Goal: Book appointment/travel/reservation

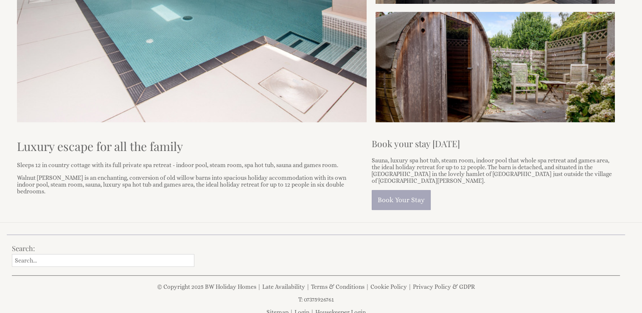
scroll to position [286, 0]
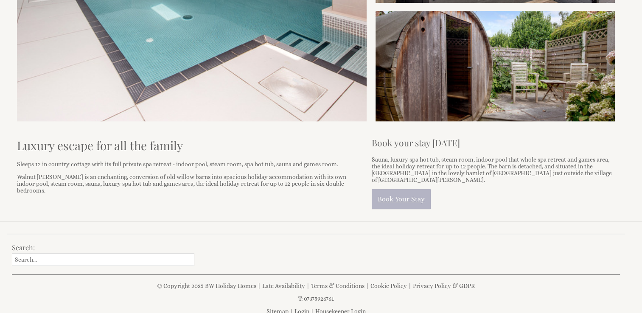
click at [401, 193] on link "Book Your Stay" at bounding box center [401, 199] width 59 height 20
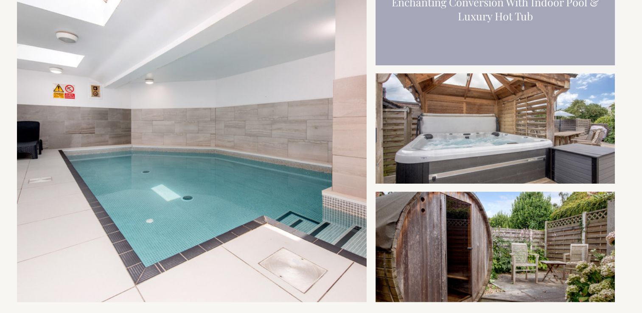
scroll to position [105, 0]
click at [352, 140] on img at bounding box center [192, 130] width 350 height 350
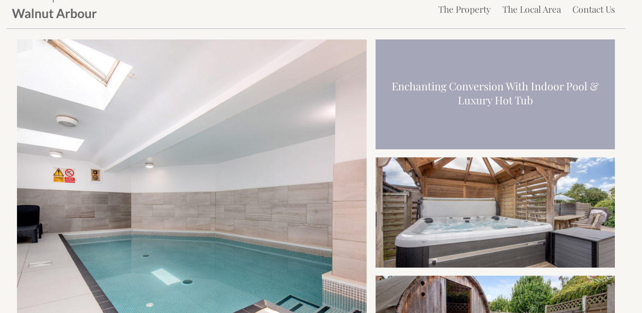
scroll to position [0, 0]
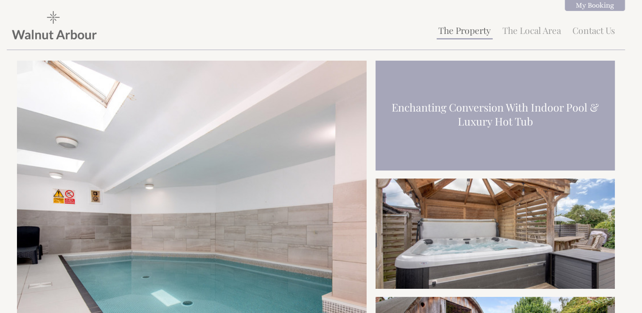
click at [459, 30] on link "The Property" at bounding box center [464, 30] width 53 height 12
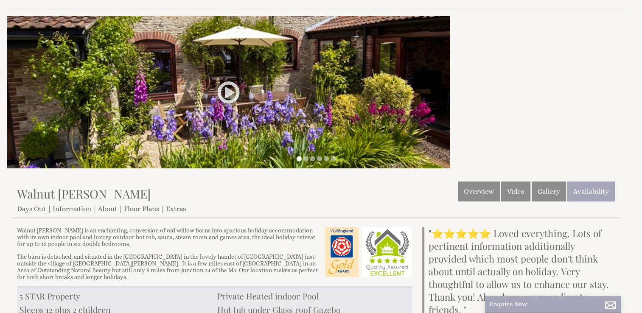
scroll to position [48, 0]
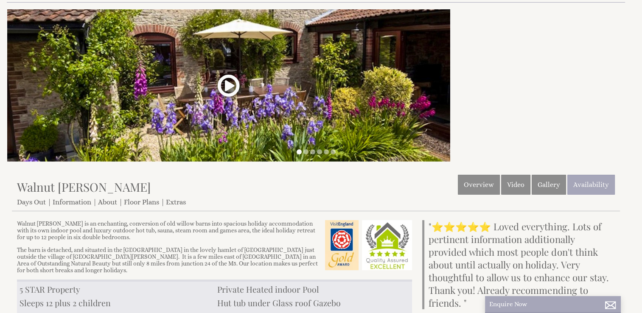
click at [229, 84] on link at bounding box center [228, 88] width 25 height 31
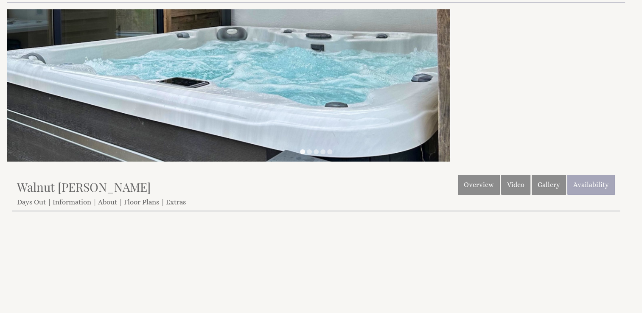
scroll to position [267, 0]
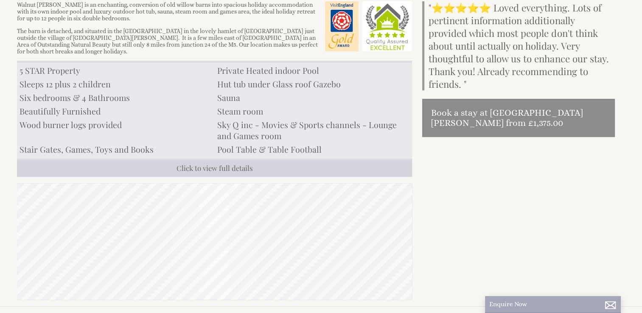
scroll to position [48, 0]
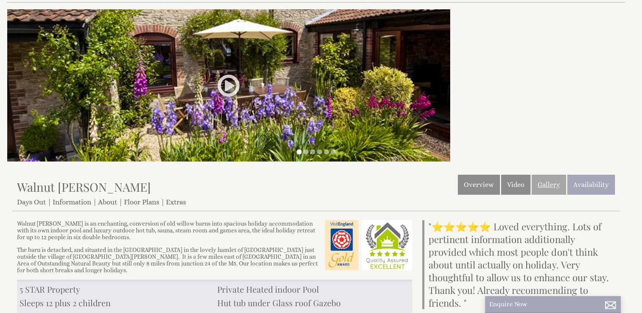
click at [549, 182] on link "Gallery" at bounding box center [549, 185] width 34 height 20
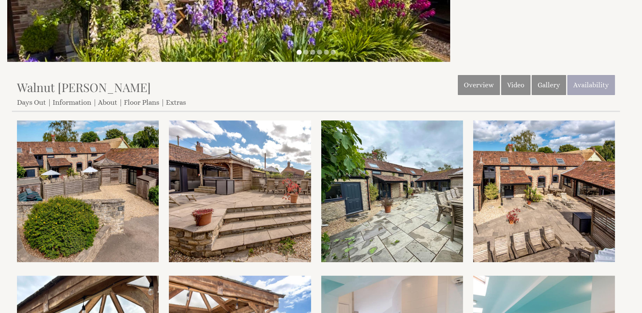
scroll to position [148, 0]
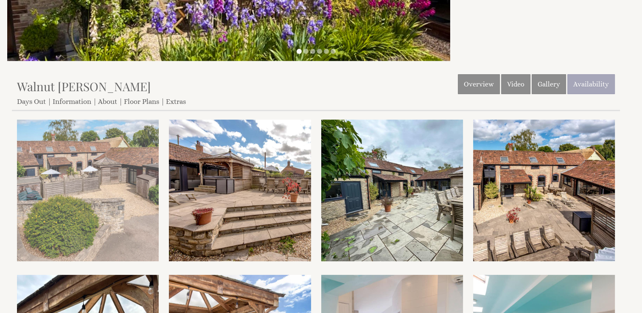
click at [115, 216] on img at bounding box center [88, 191] width 142 height 142
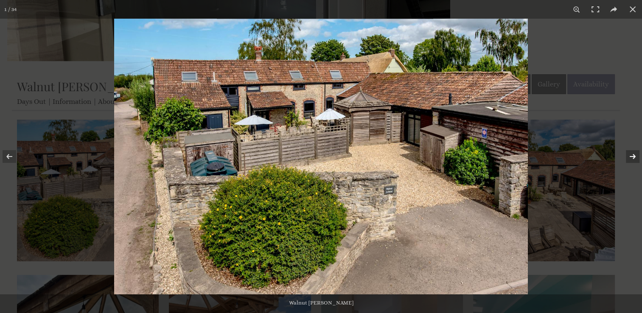
click at [632, 155] on button at bounding box center [627, 156] width 30 height 42
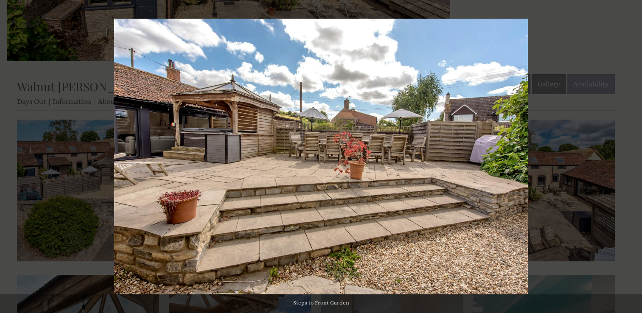
click at [632, 155] on button at bounding box center [627, 156] width 30 height 42
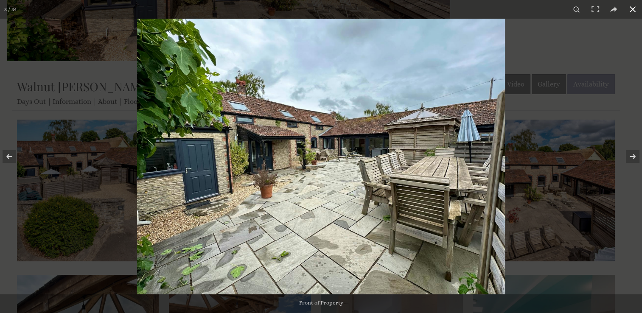
click at [595, 167] on div at bounding box center [458, 175] width 642 height 313
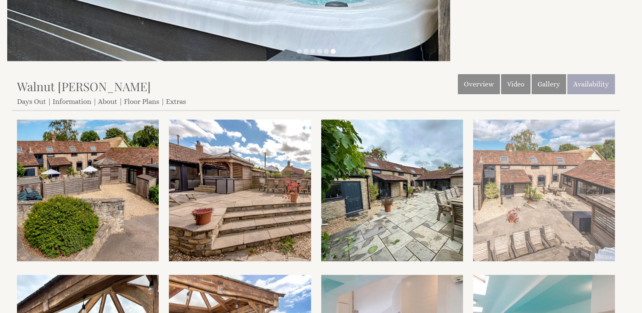
click at [515, 204] on img at bounding box center [544, 191] width 142 height 142
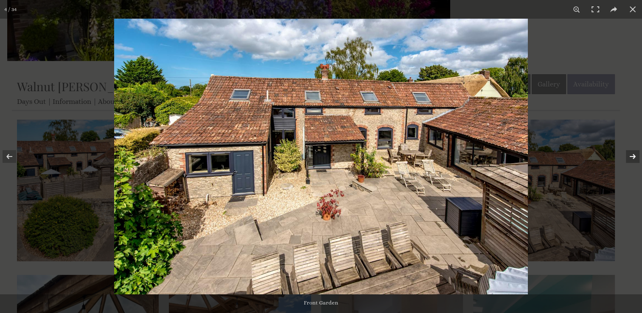
click at [630, 154] on button at bounding box center [627, 156] width 30 height 42
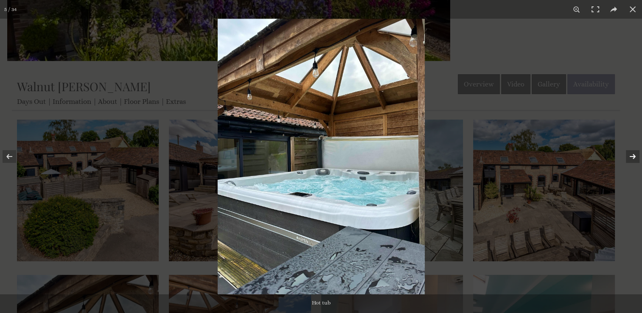
click at [630, 154] on button at bounding box center [627, 156] width 30 height 42
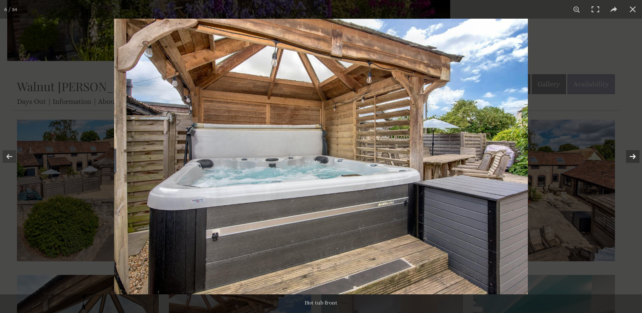
click at [630, 154] on button at bounding box center [627, 156] width 30 height 42
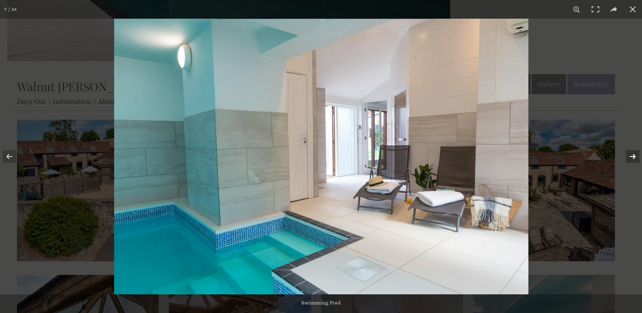
click at [630, 154] on button at bounding box center [627, 156] width 30 height 42
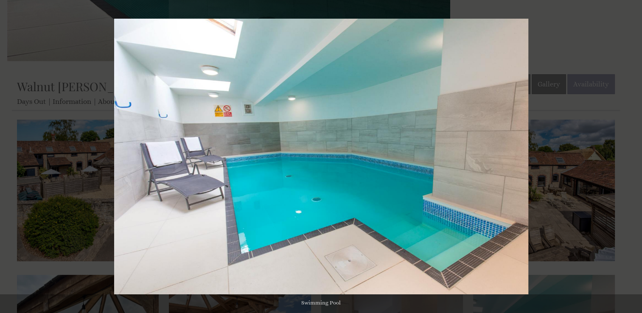
click at [630, 154] on button at bounding box center [627, 156] width 30 height 42
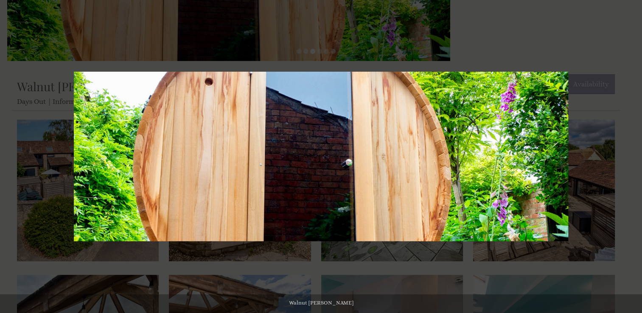
click at [630, 154] on button at bounding box center [627, 156] width 30 height 42
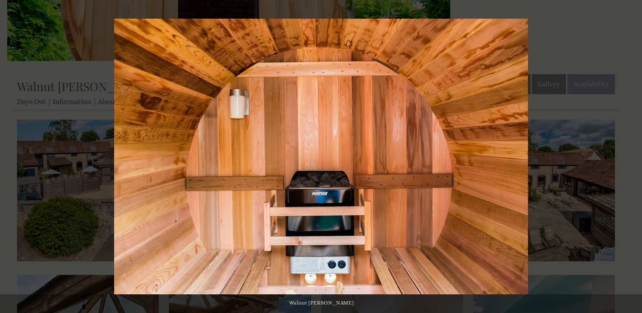
click at [630, 154] on button at bounding box center [627, 156] width 30 height 42
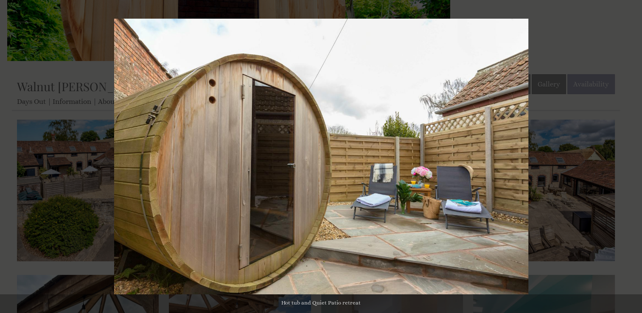
click at [630, 154] on button at bounding box center [627, 156] width 30 height 42
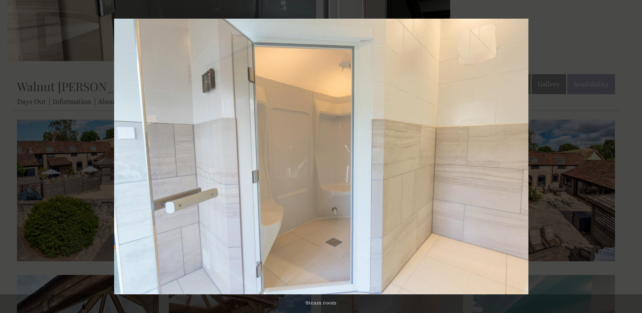
click at [630, 154] on button at bounding box center [627, 156] width 30 height 42
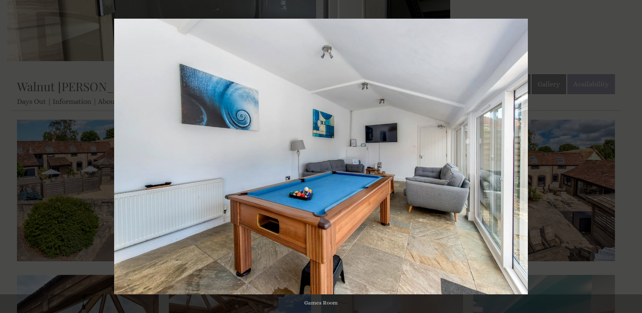
click at [630, 154] on button at bounding box center [627, 156] width 30 height 42
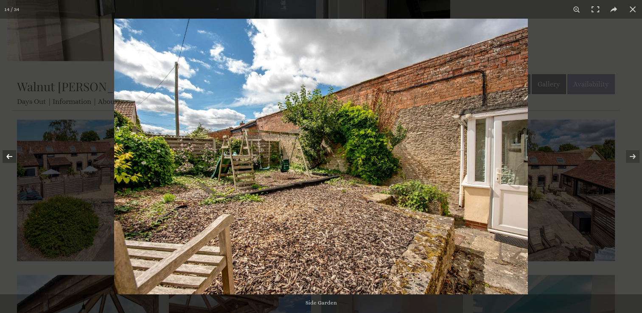
click at [9, 157] on button at bounding box center [15, 156] width 30 height 42
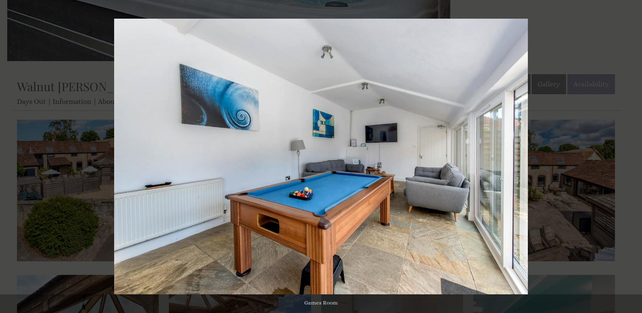
click at [637, 155] on button at bounding box center [627, 156] width 30 height 42
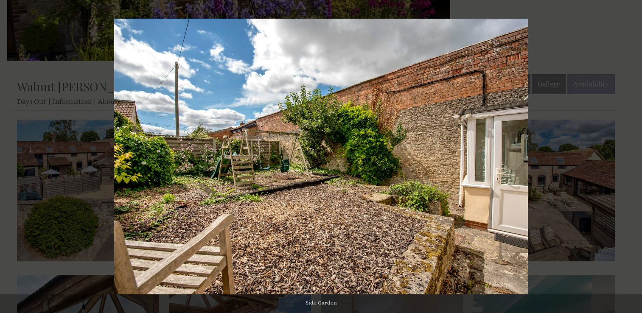
click at [637, 155] on button at bounding box center [627, 156] width 30 height 42
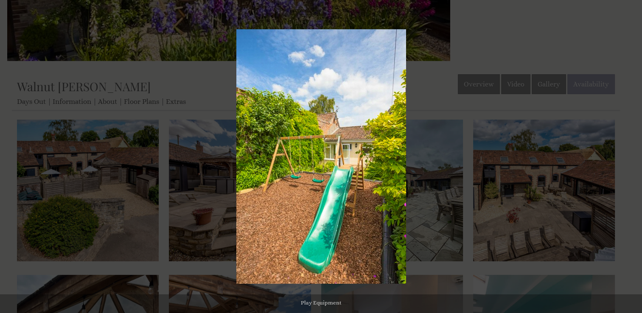
click at [637, 155] on button at bounding box center [627, 156] width 30 height 42
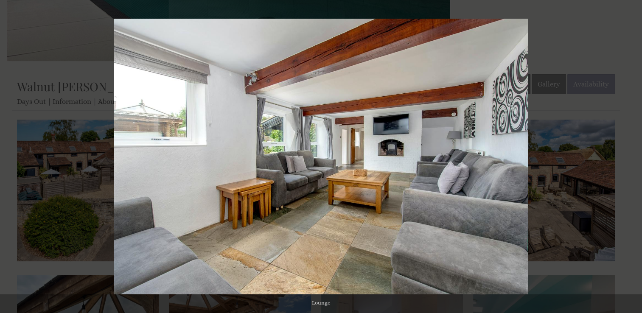
click at [637, 155] on button at bounding box center [627, 156] width 30 height 42
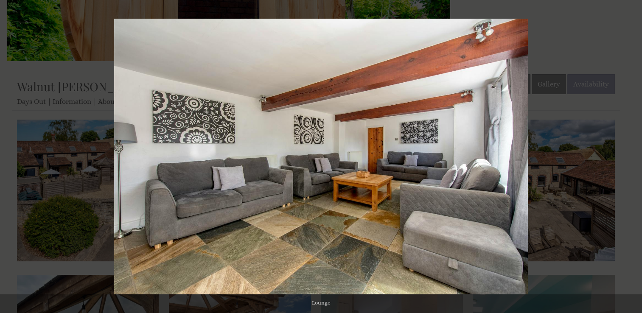
click at [637, 155] on button at bounding box center [627, 156] width 30 height 42
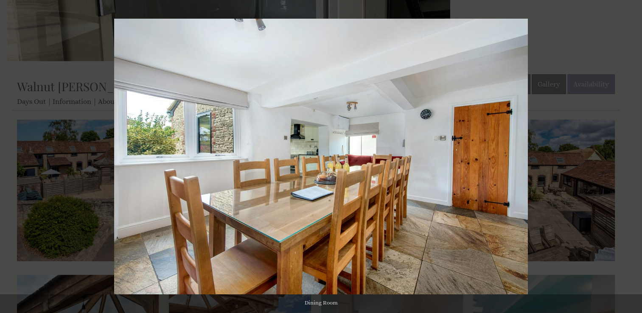
click at [637, 155] on button at bounding box center [627, 156] width 30 height 42
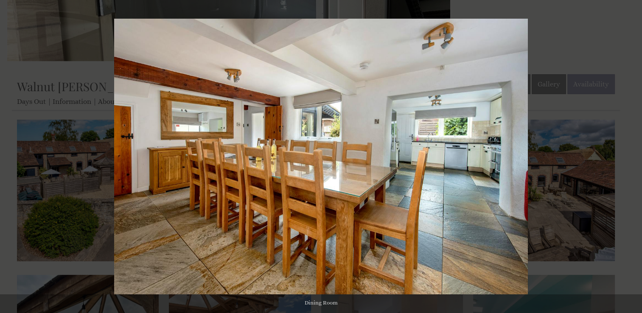
click at [637, 155] on button at bounding box center [627, 156] width 30 height 42
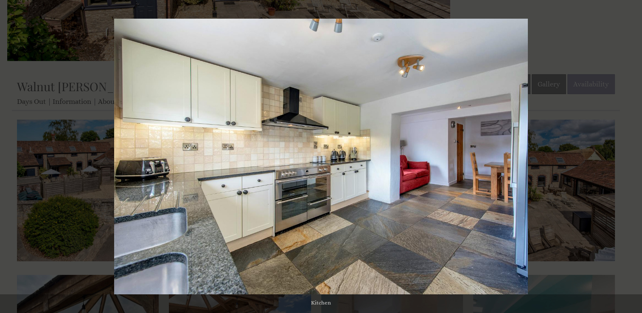
click at [637, 155] on button at bounding box center [627, 156] width 30 height 42
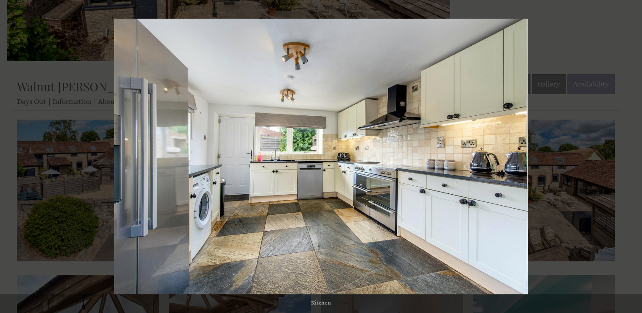
click at [637, 155] on button at bounding box center [627, 156] width 30 height 42
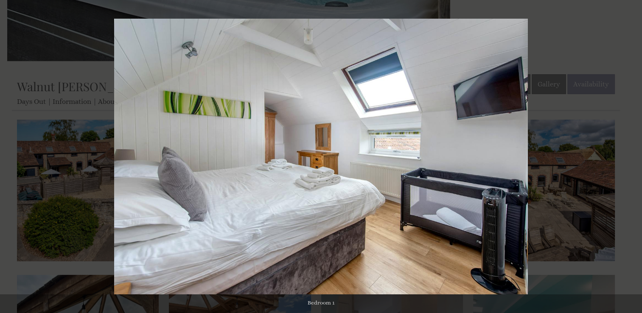
click at [637, 155] on button at bounding box center [627, 156] width 30 height 42
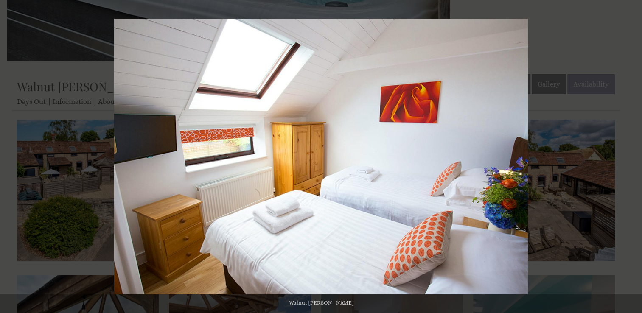
click at [637, 155] on button at bounding box center [627, 156] width 30 height 42
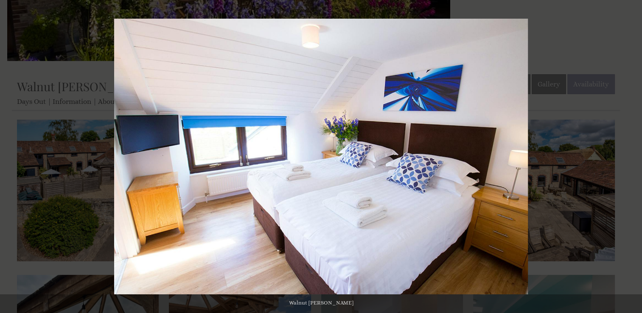
click at [637, 155] on button at bounding box center [627, 156] width 30 height 42
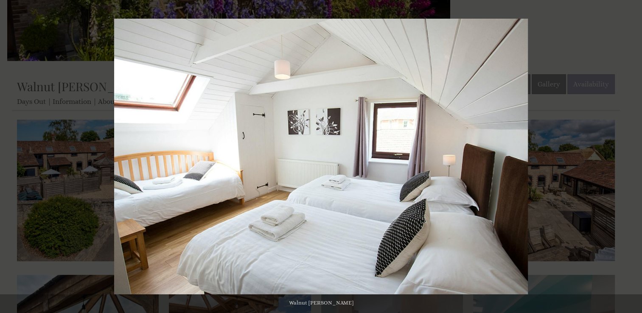
click at [637, 155] on button at bounding box center [627, 156] width 30 height 42
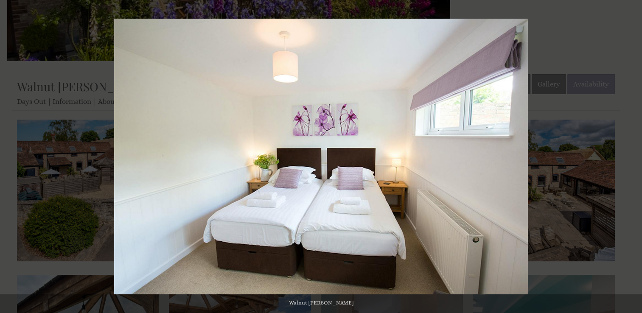
click at [637, 155] on button at bounding box center [627, 156] width 30 height 42
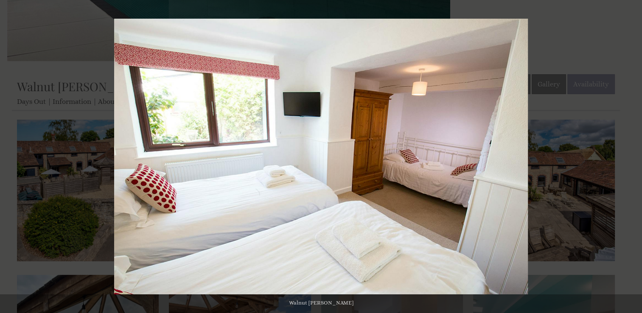
click at [637, 155] on button at bounding box center [627, 156] width 30 height 42
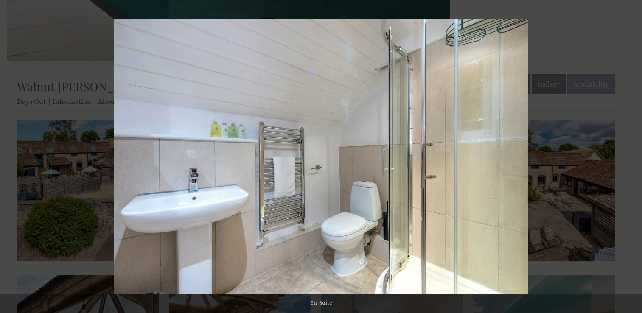
click at [637, 155] on button at bounding box center [627, 156] width 30 height 42
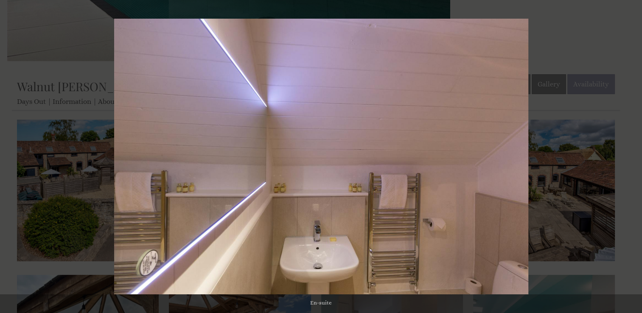
click at [637, 155] on button at bounding box center [627, 156] width 30 height 42
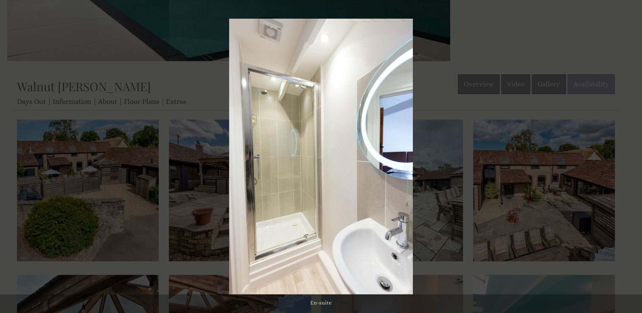
click at [637, 155] on button at bounding box center [627, 156] width 30 height 42
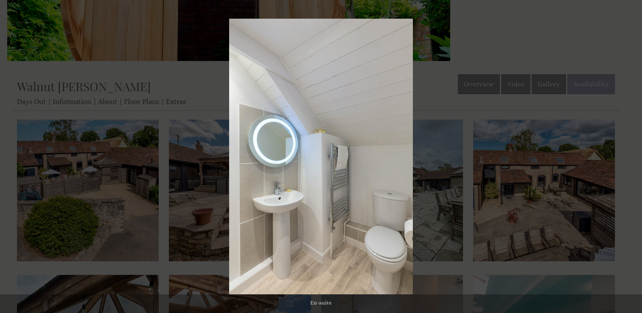
click at [637, 155] on button at bounding box center [627, 156] width 30 height 42
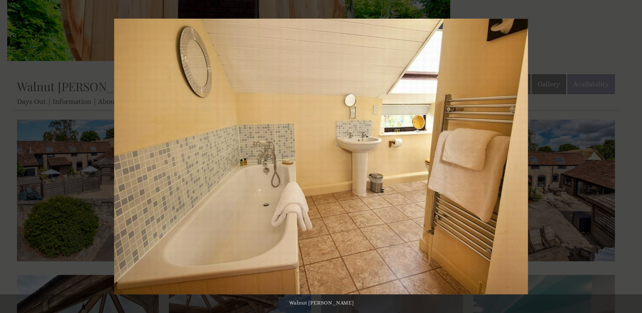
click at [637, 155] on button at bounding box center [627, 156] width 30 height 42
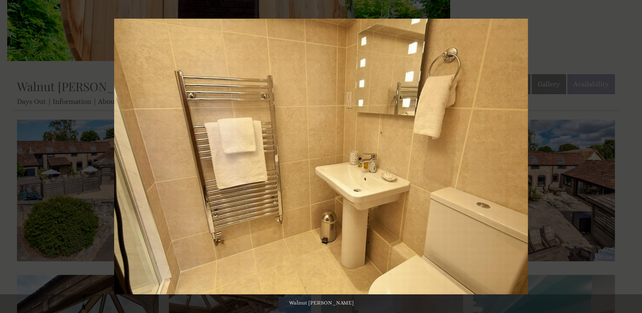
click at [637, 155] on button at bounding box center [627, 156] width 30 height 42
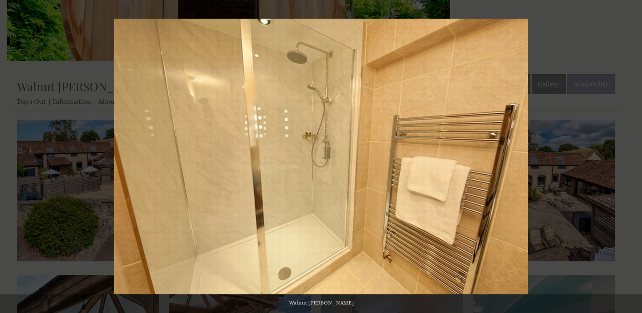
click at [637, 155] on button at bounding box center [627, 156] width 30 height 42
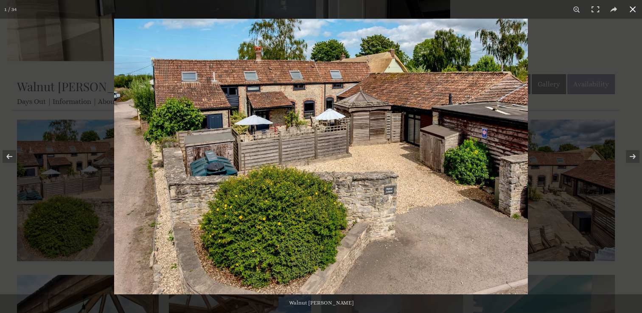
click at [634, 9] on button at bounding box center [632, 9] width 19 height 19
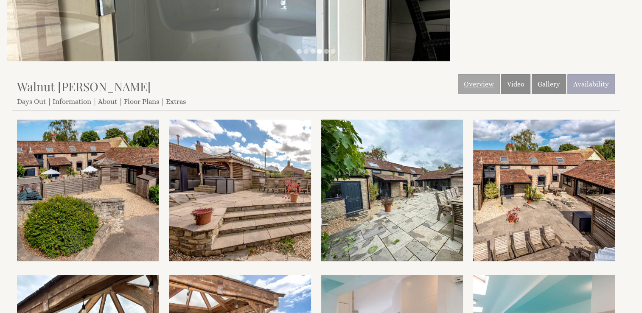
click at [483, 82] on link "Overview" at bounding box center [479, 84] width 42 height 20
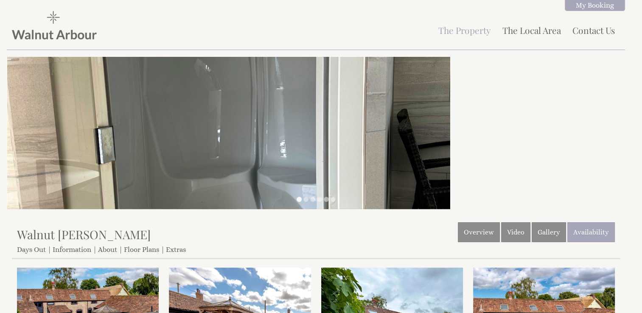
scroll to position [148, 0]
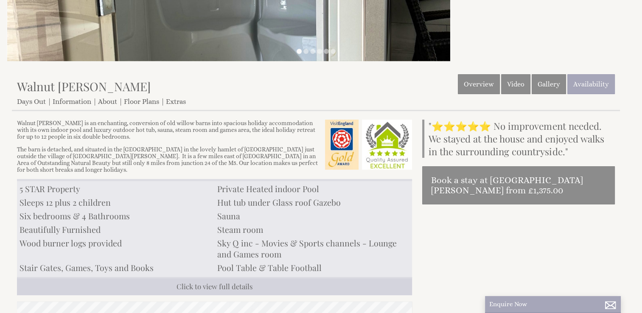
scroll to position [48, 0]
